Goal: Communication & Community: Share content

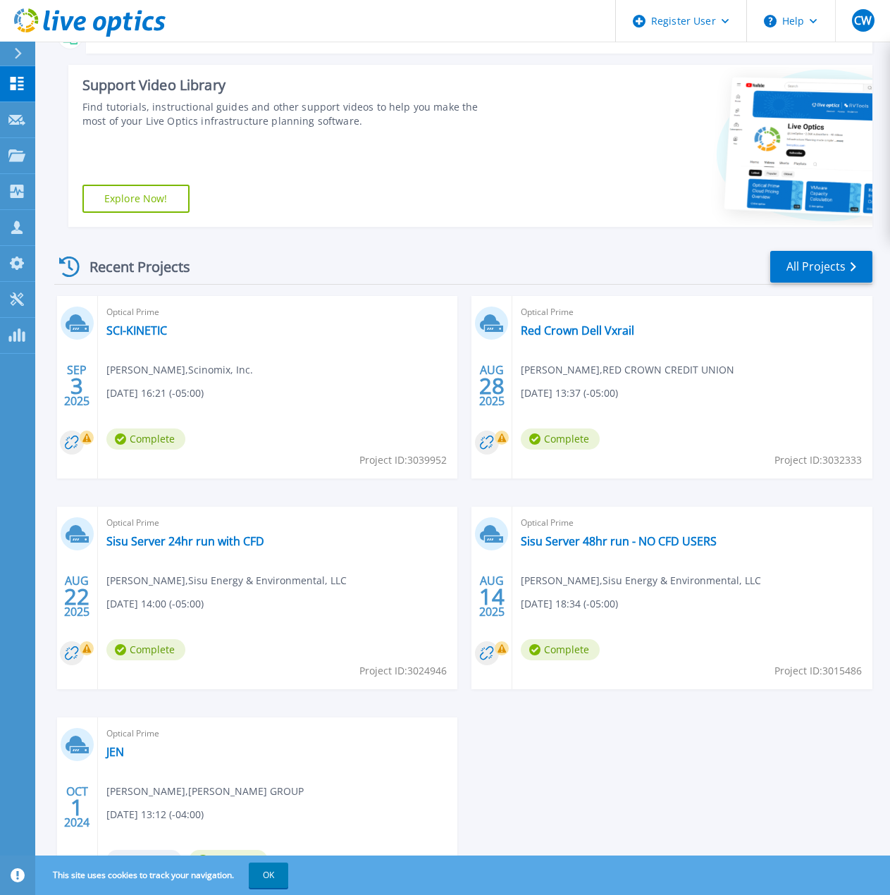
scroll to position [211, 0]
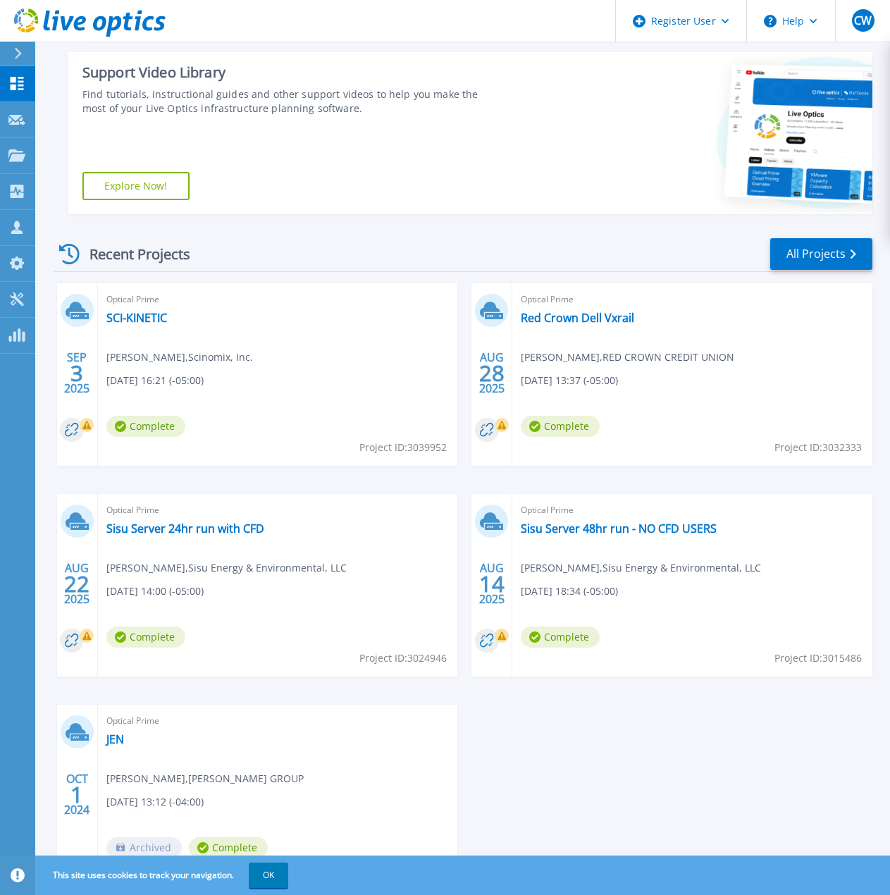
click at [490, 433] on icon at bounding box center [486, 429] width 13 height 13
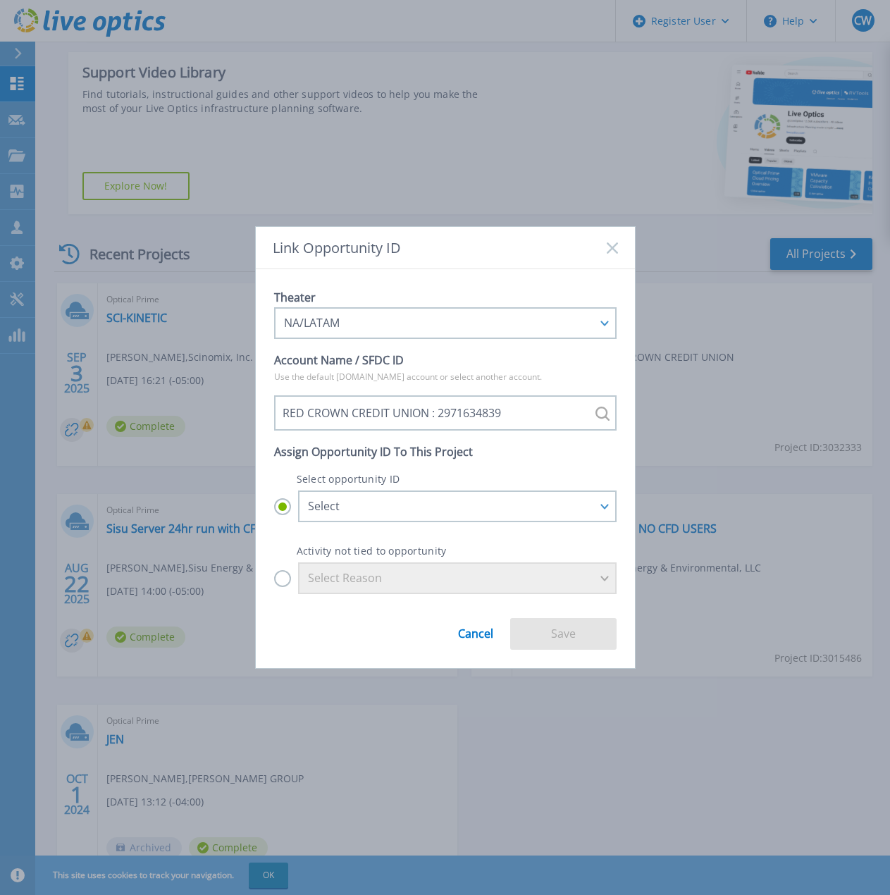
click at [607, 250] on icon at bounding box center [612, 247] width 11 height 11
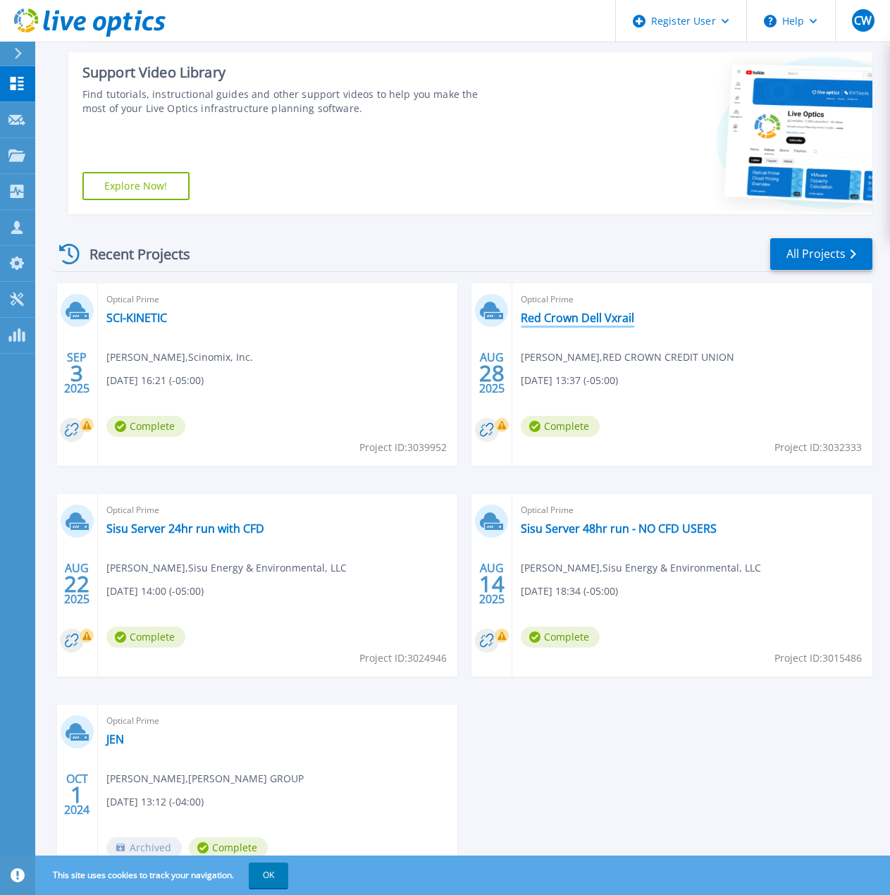
click at [618, 314] on link "Red Crown Dell Vxrail" at bounding box center [577, 318] width 113 height 14
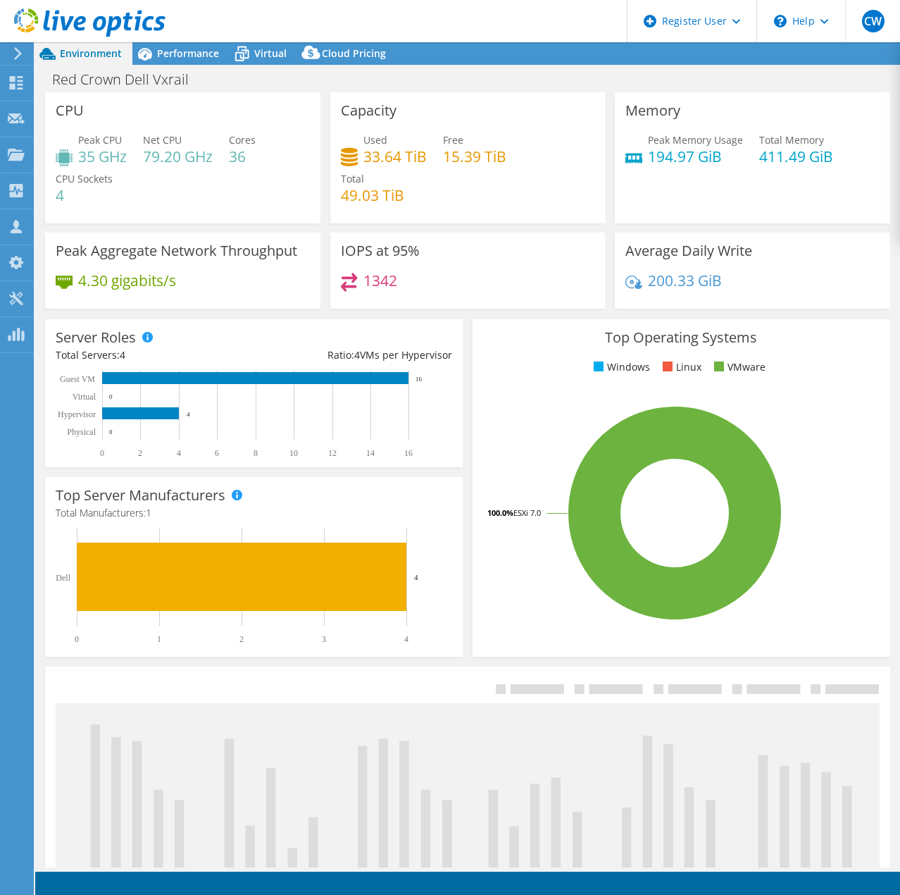
select select "USD"
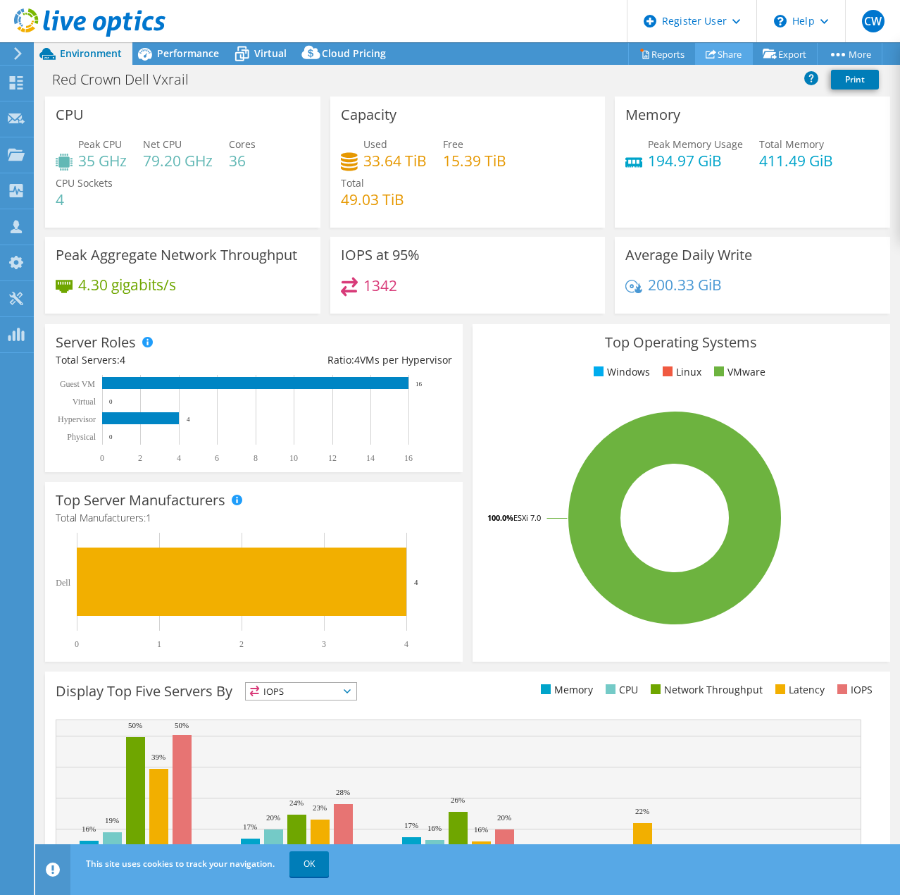
click at [732, 57] on link "Share" at bounding box center [724, 54] width 58 height 22
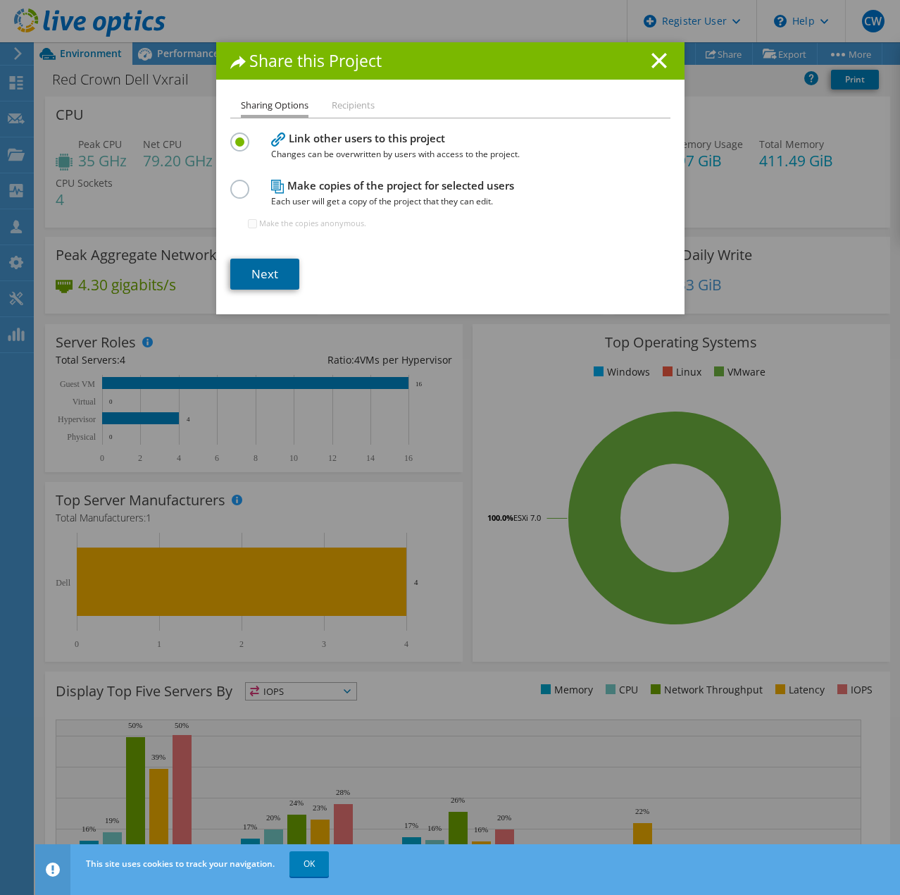
click at [256, 285] on link "Next" at bounding box center [264, 274] width 69 height 31
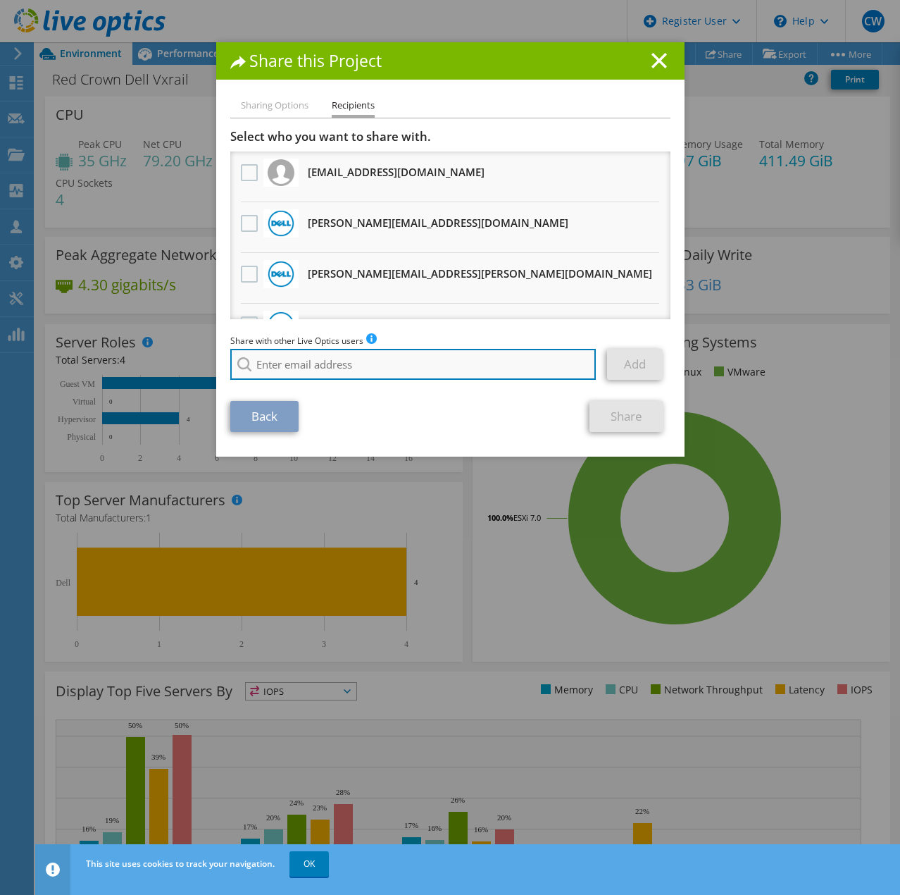
click at [347, 359] on input "search" at bounding box center [413, 364] width 366 height 31
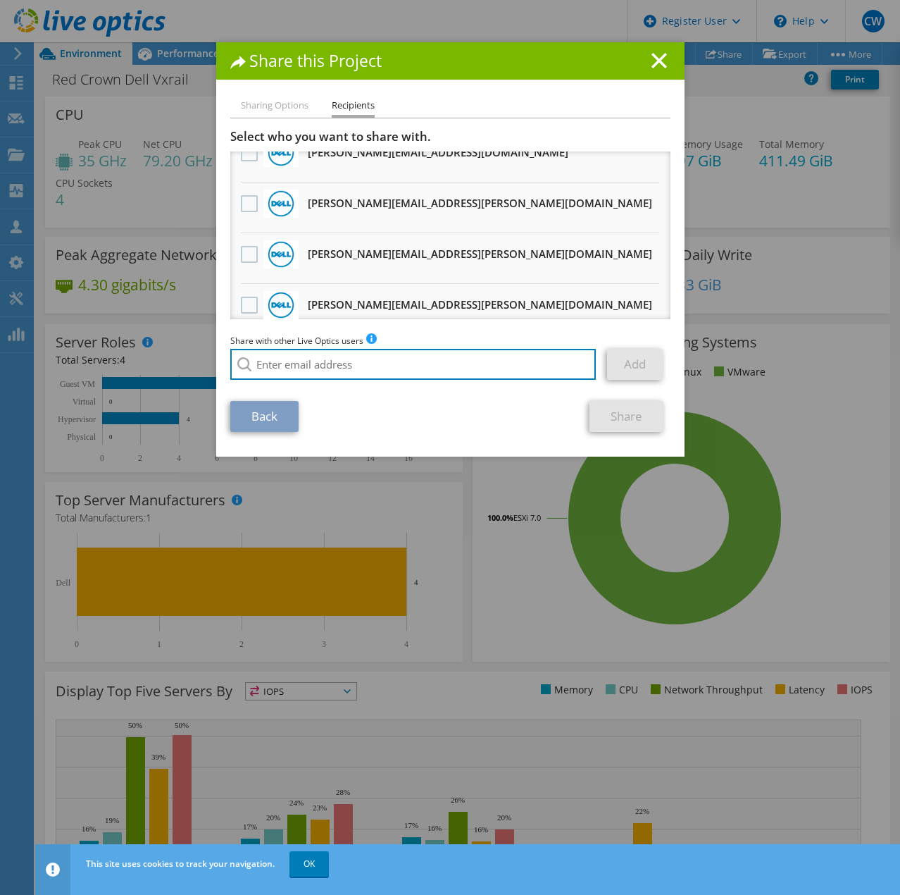
scroll to position [86, 0]
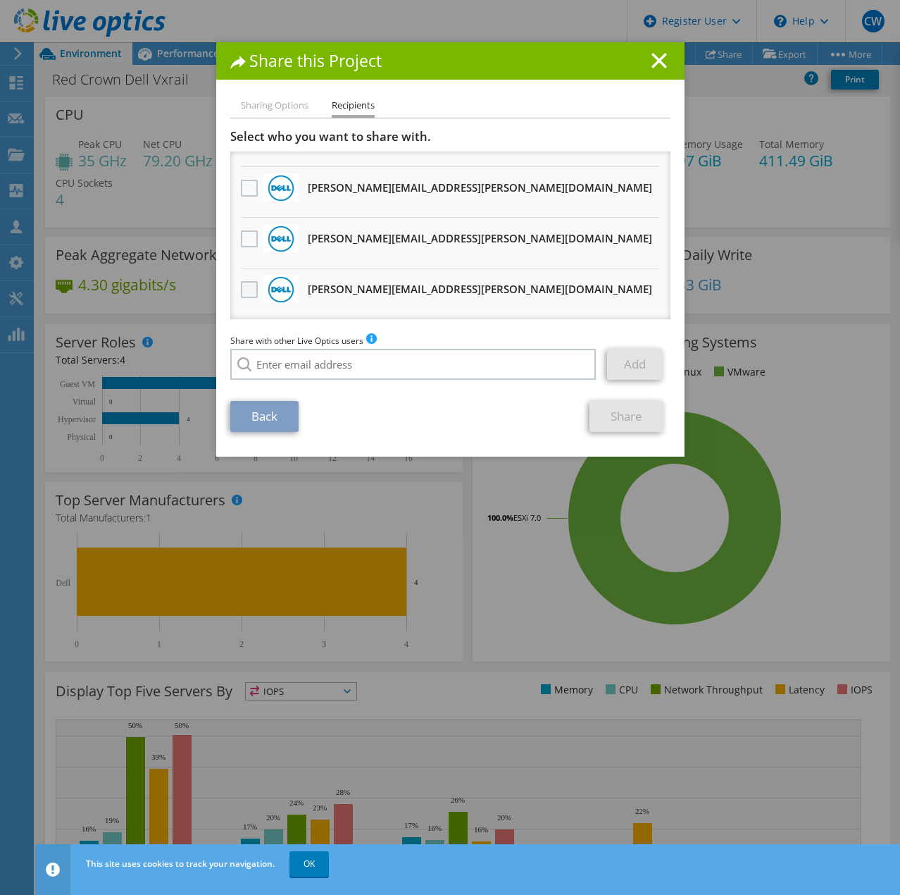
click at [252, 290] on label at bounding box center [251, 289] width 20 height 17
click at [0, 0] on input "checkbox" at bounding box center [0, 0] width 0 height 0
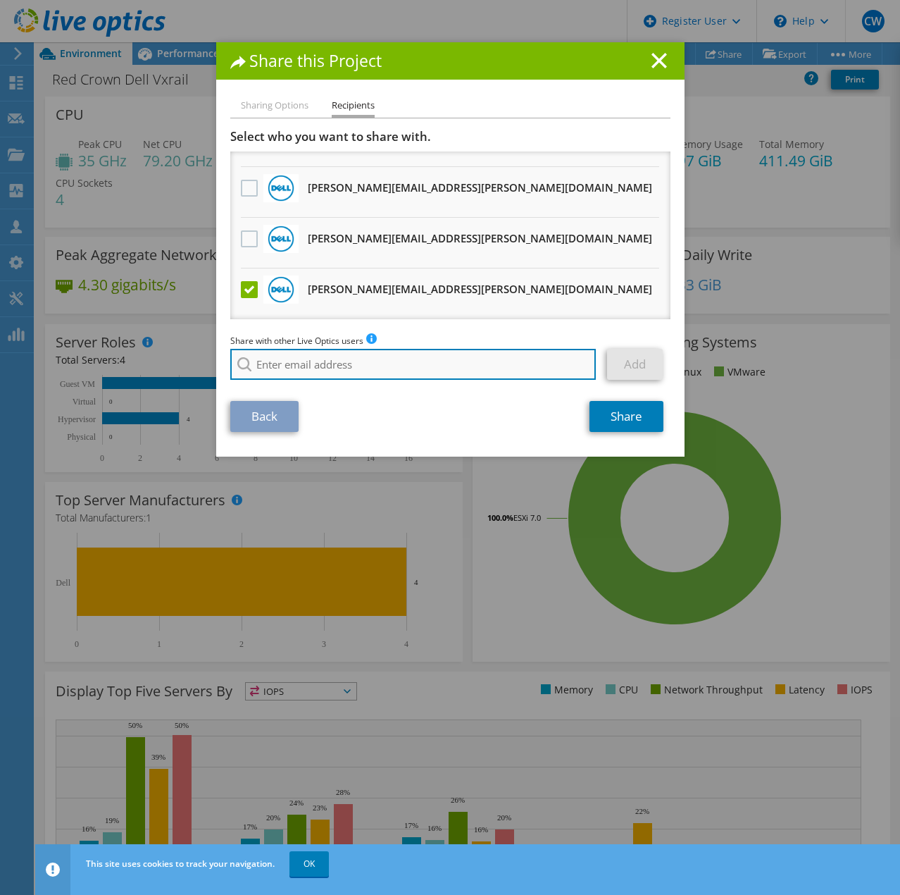
click at [517, 371] on input "search" at bounding box center [413, 364] width 366 height 31
click at [275, 356] on input "search" at bounding box center [413, 364] width 366 height 31
paste input "jim.skelton@dell.com"
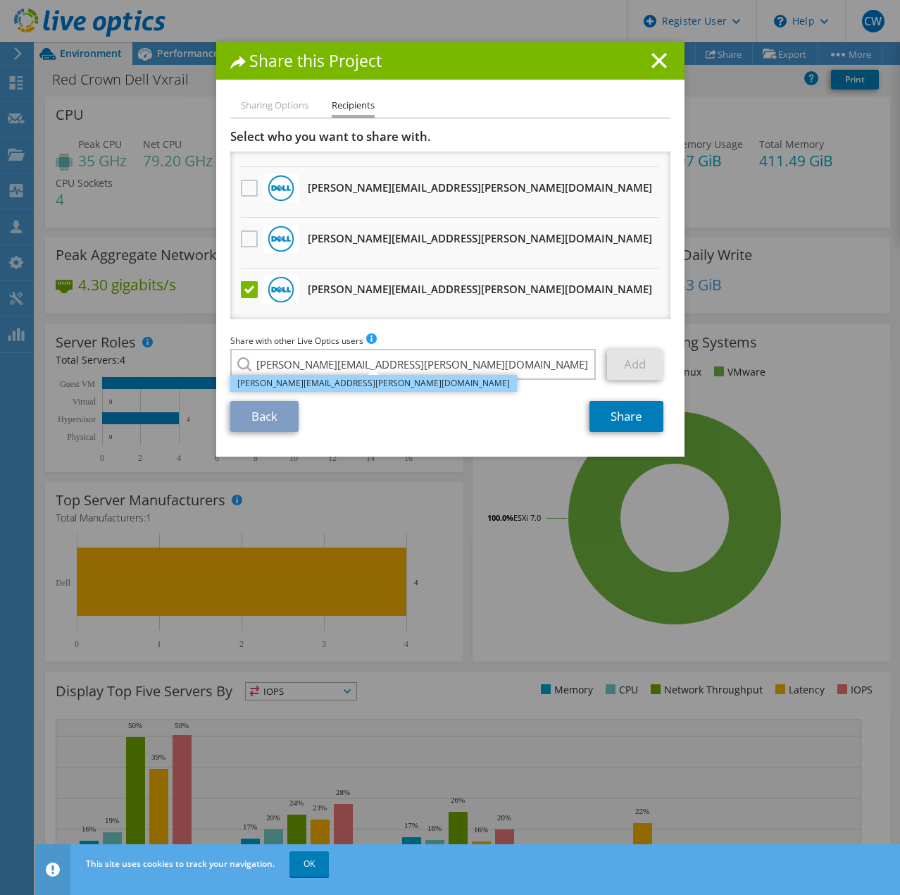
click at [337, 385] on li "Jim.Skelton@dell.com" at bounding box center [373, 383] width 287 height 17
type input "Jim.Skelton@dell.com"
click at [640, 366] on link "Add" at bounding box center [635, 364] width 56 height 31
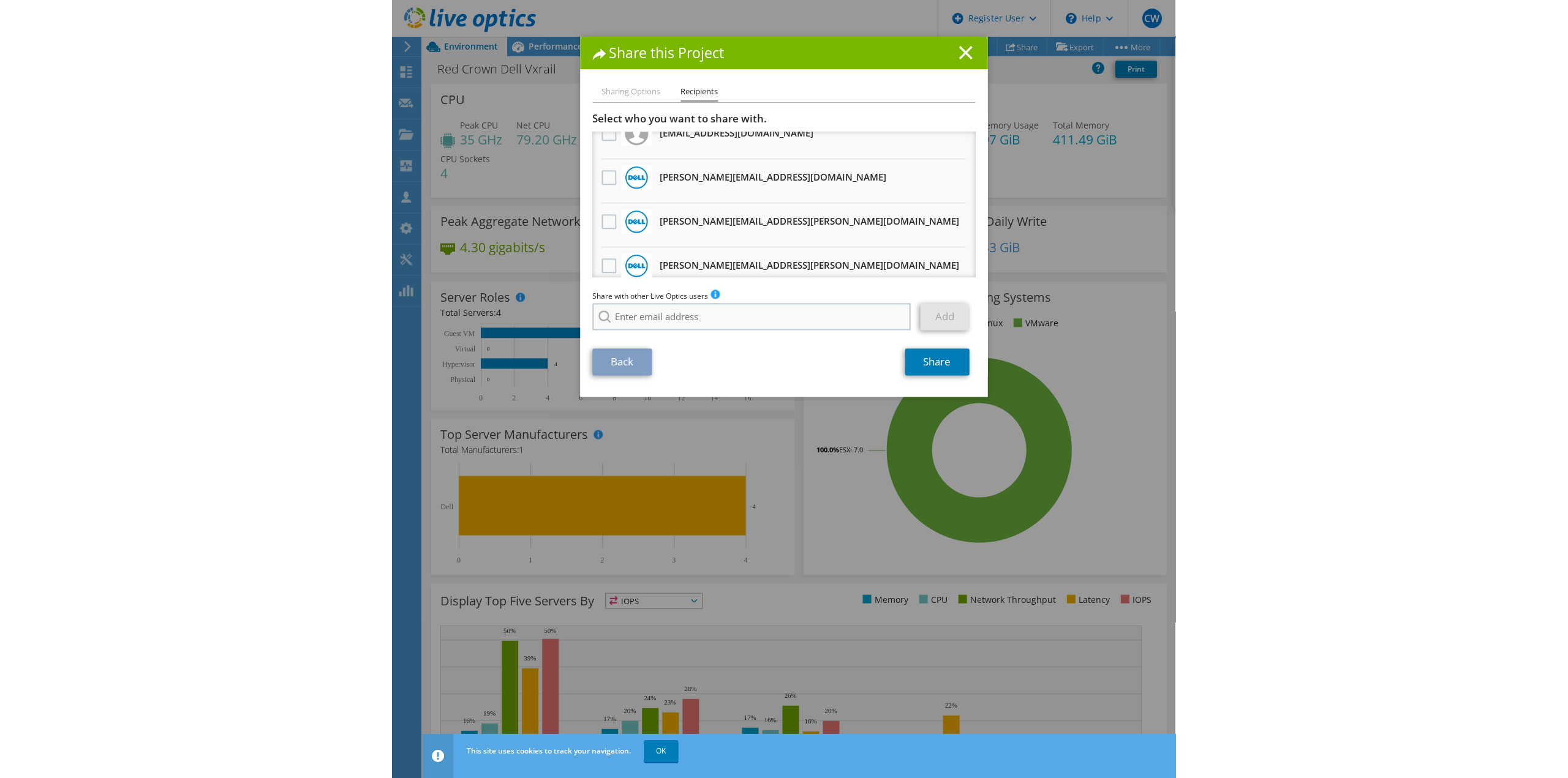
scroll to position [119, 0]
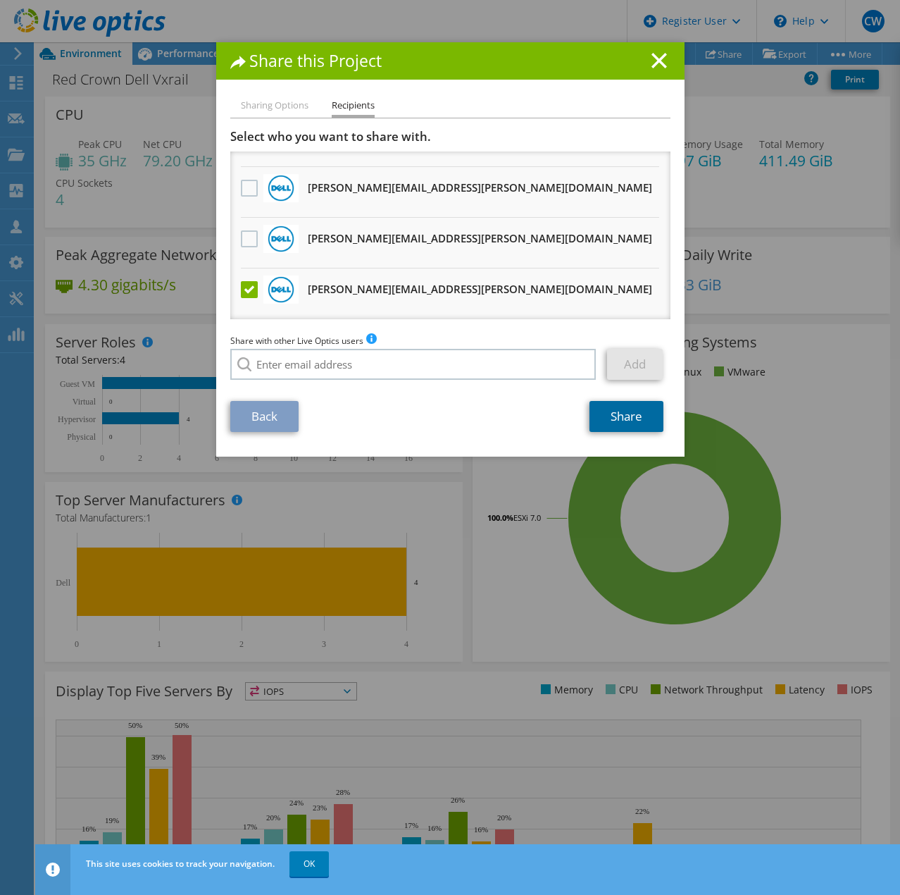
click at [609, 414] on link "Share" at bounding box center [627, 416] width 74 height 31
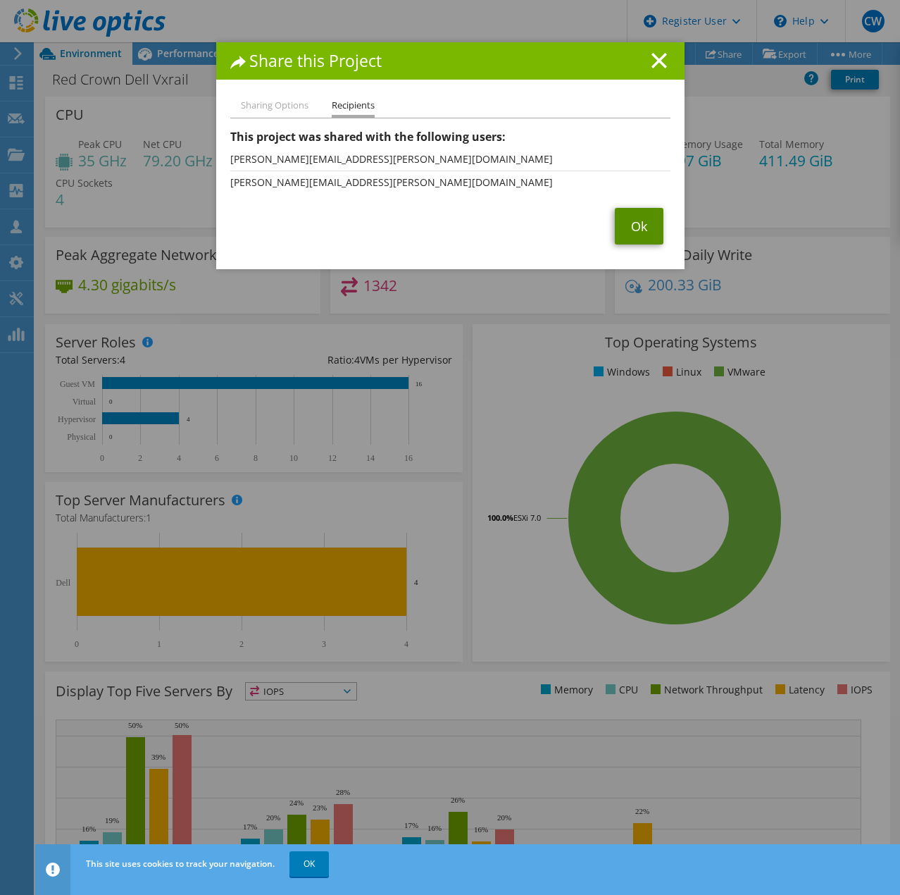
click at [638, 228] on link "Ok" at bounding box center [639, 226] width 49 height 37
